Goal: Navigation & Orientation: Find specific page/section

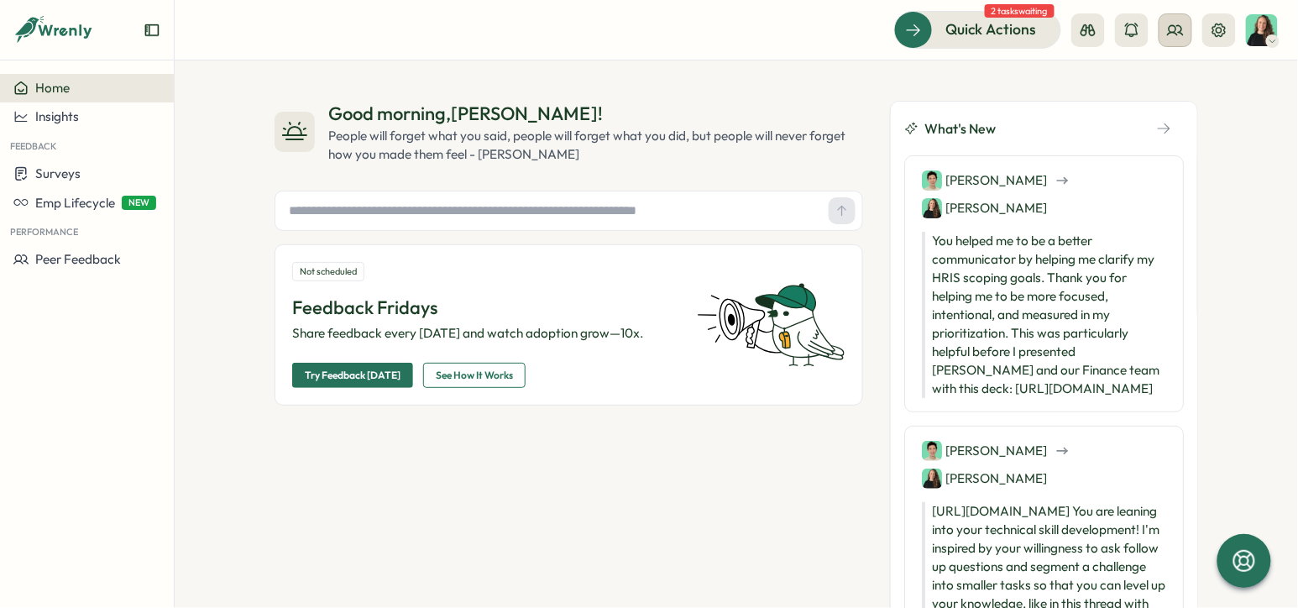
click at [1181, 34] on icon at bounding box center [1175, 30] width 17 height 17
click at [1042, 34] on div "Quick Actions" at bounding box center [968, 29] width 152 height 22
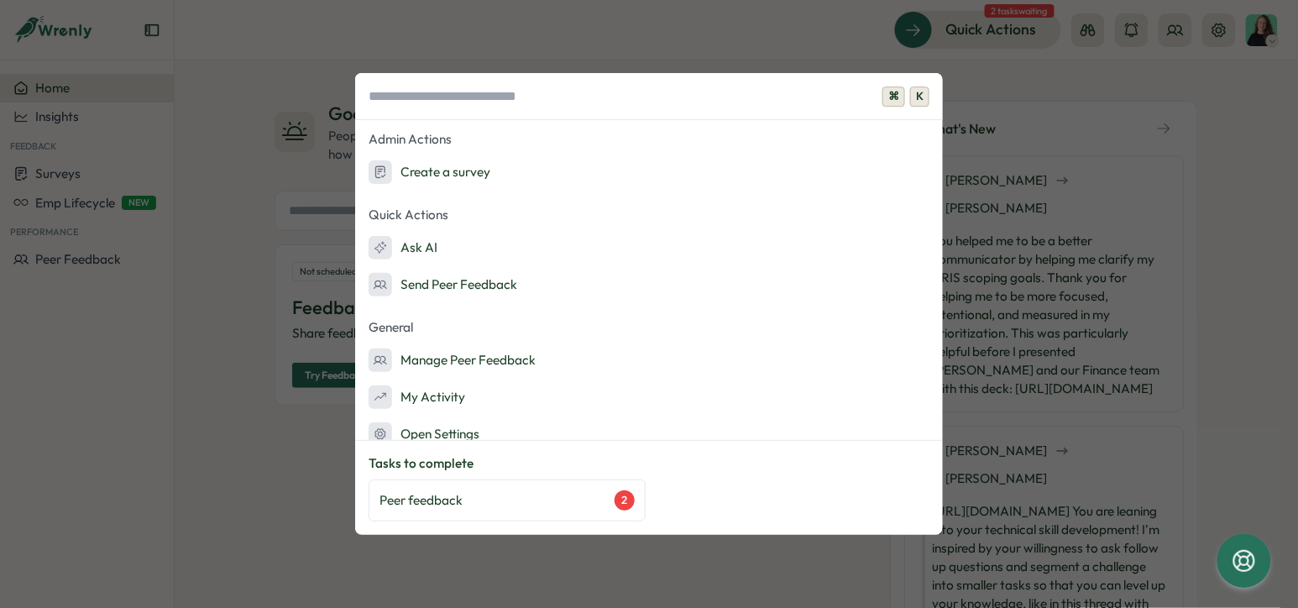
click at [752, 48] on div "⌘ K Admin Actions Create a survey Quick Actions Ask AI Send Peer Feedback Gener…" at bounding box center [649, 304] width 1298 height 608
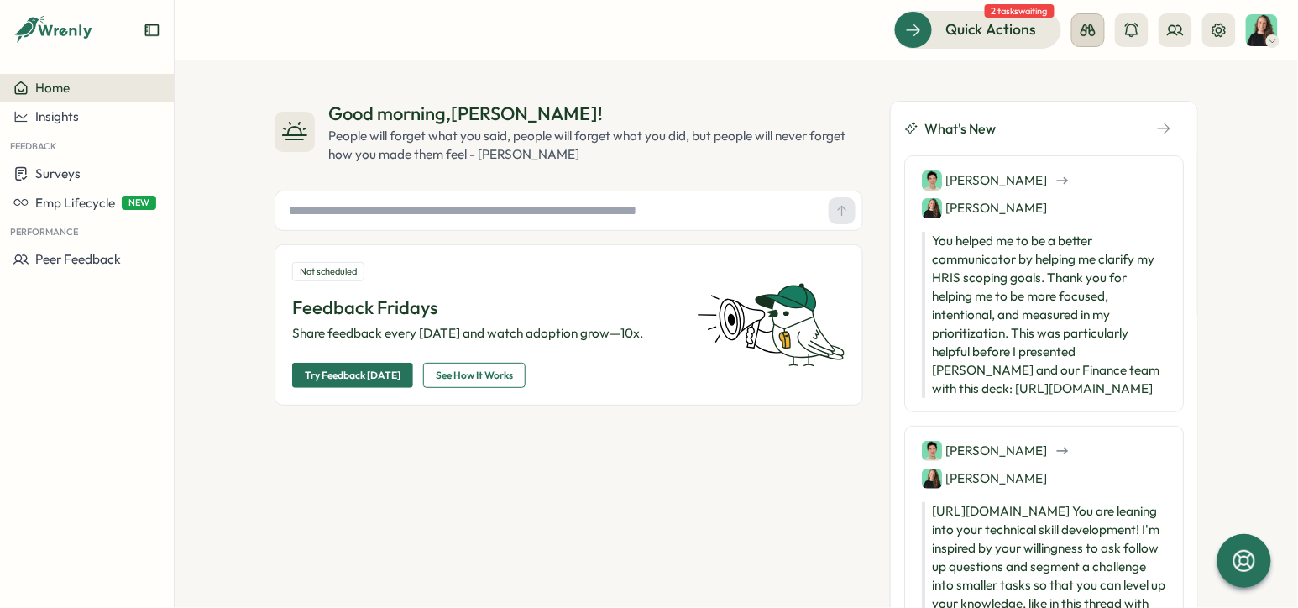
click at [1088, 39] on button at bounding box center [1088, 30] width 34 height 34
click at [1090, 38] on button at bounding box center [1088, 30] width 34 height 34
click at [1172, 33] on icon at bounding box center [1175, 30] width 17 height 17
click at [1055, 75] on div "Good morning , Jennifer ! People will forget what you said, people will forget …" at bounding box center [737, 333] width 1124 height 547
click at [1085, 31] on icon at bounding box center [1088, 30] width 17 height 17
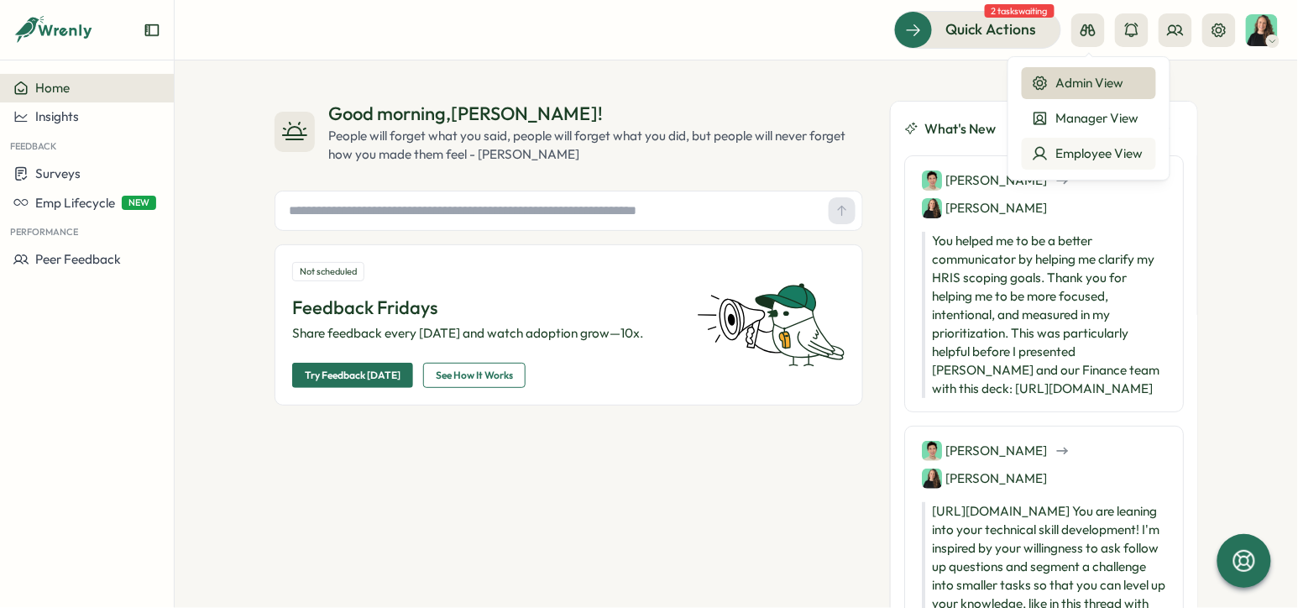
click at [1071, 148] on div "Employee View" at bounding box center [1089, 153] width 114 height 18
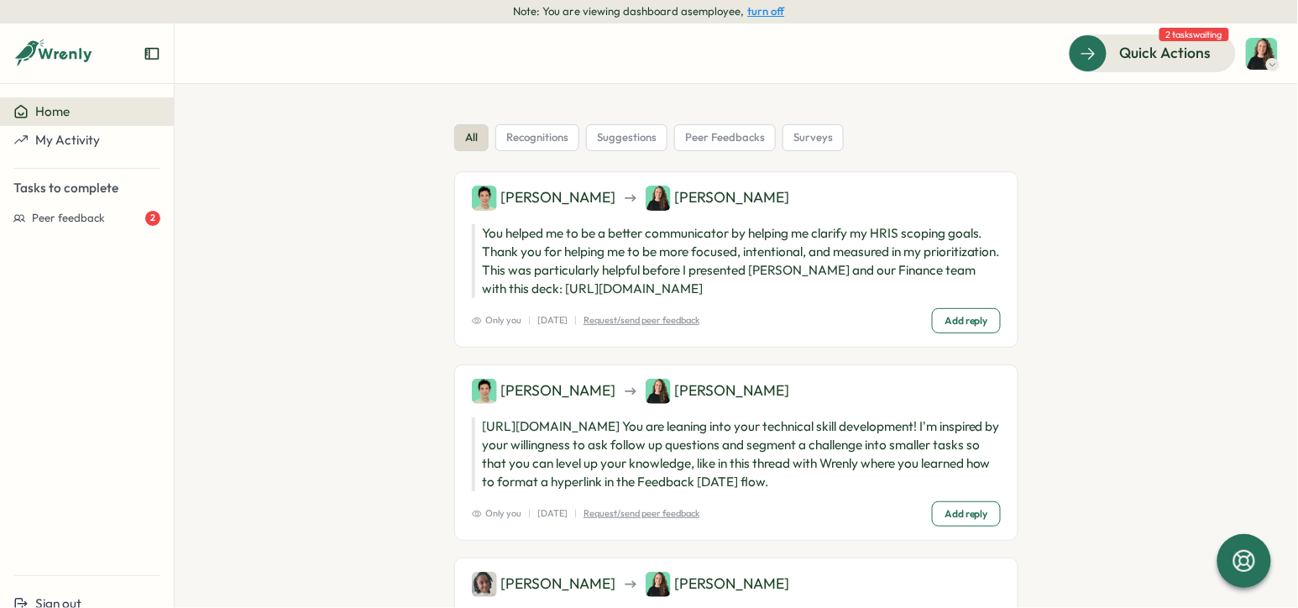
click at [767, 8] on button "turn off" at bounding box center [766, 11] width 37 height 13
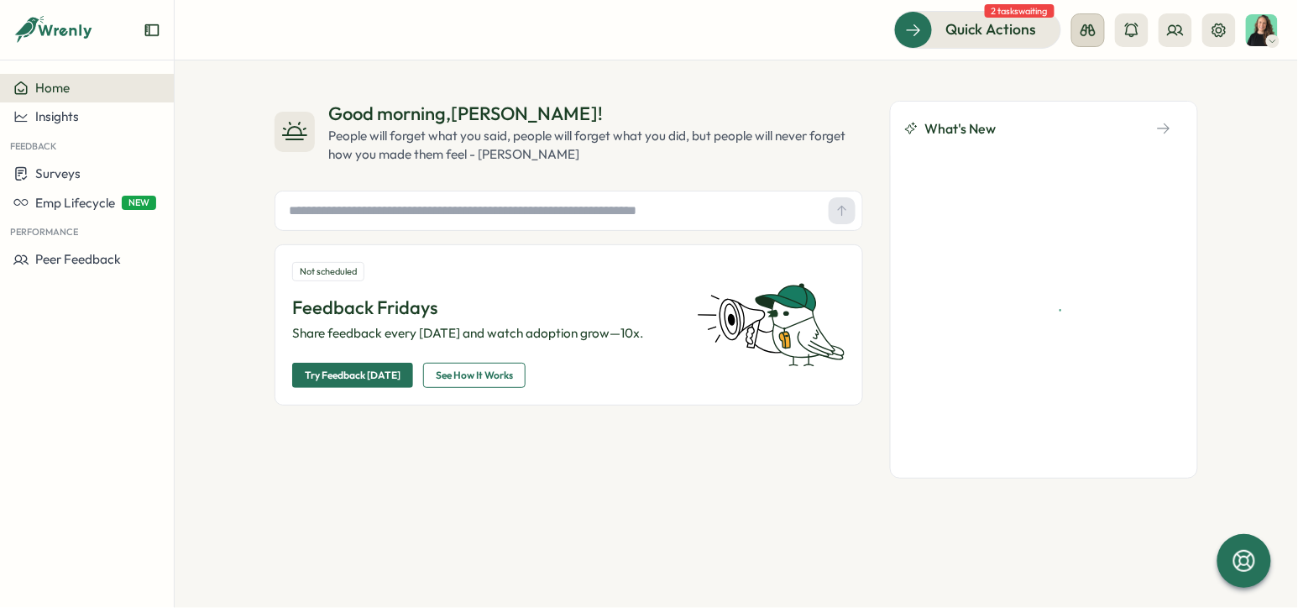
click at [1080, 33] on icon at bounding box center [1088, 30] width 17 height 17
click at [1070, 118] on div "Manager View" at bounding box center [1089, 118] width 114 height 18
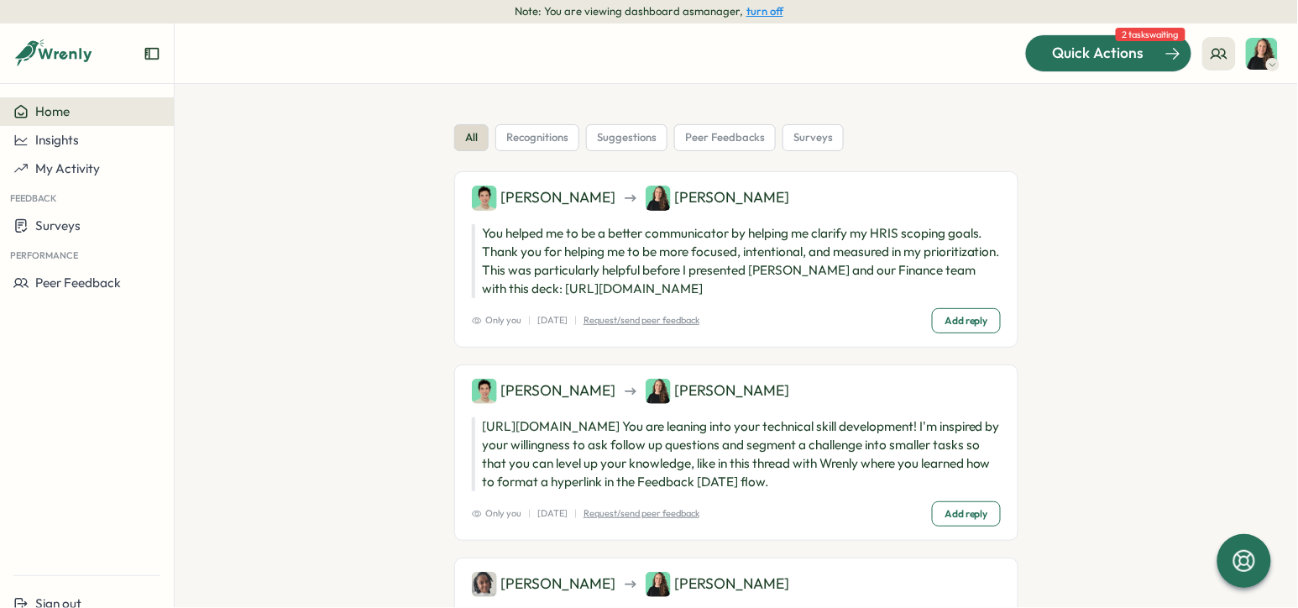
click at [1089, 64] on span "Quick Actions" at bounding box center [1099, 53] width 92 height 22
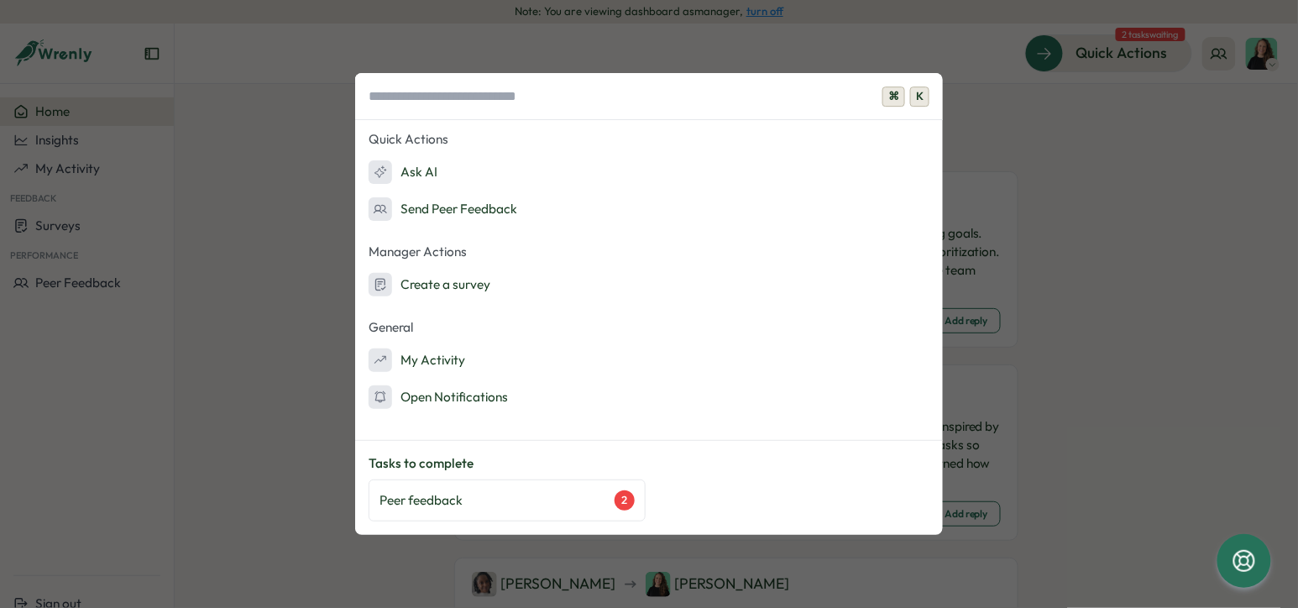
click at [920, 94] on span "K" at bounding box center [919, 96] width 19 height 20
click at [1211, 139] on div "⌘ K Quick Actions Ask AI Send Peer Feedback Manager Actions Create a survey Gen…" at bounding box center [649, 304] width 1298 height 608
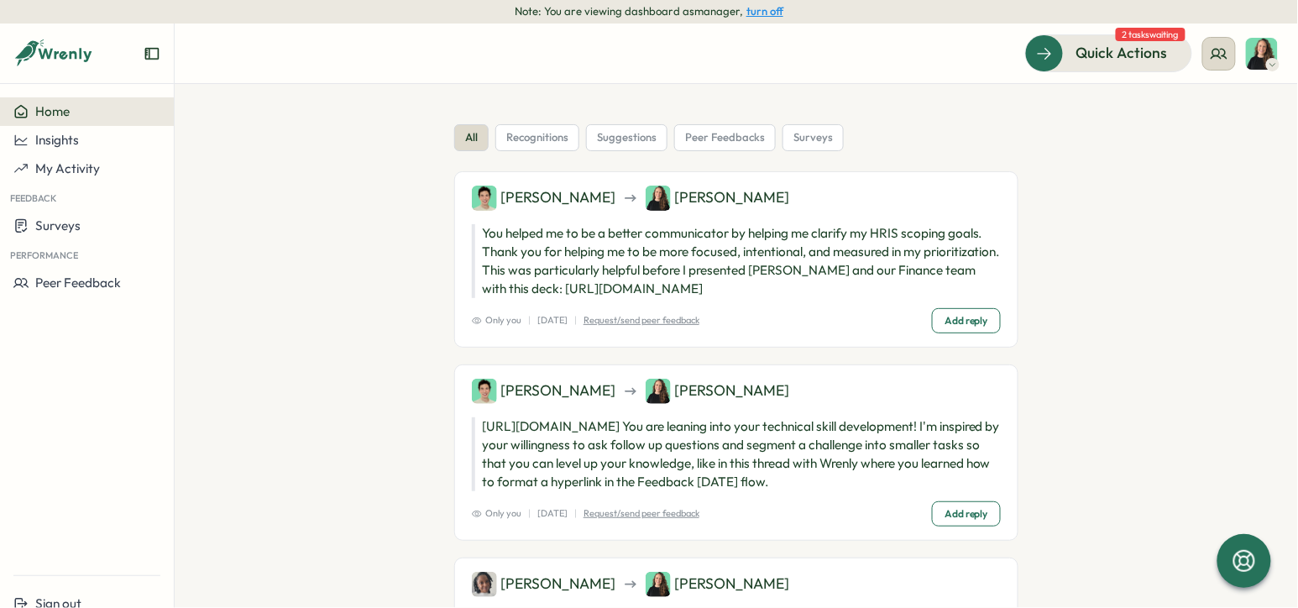
click at [1225, 61] on icon at bounding box center [1219, 53] width 17 height 17
click at [1201, 263] on section "all recognitions suggestions peer feedbacks surveys Matt Jennifer You helped me…" at bounding box center [737, 346] width 1124 height 524
